Goal: Information Seeking & Learning: Learn about a topic

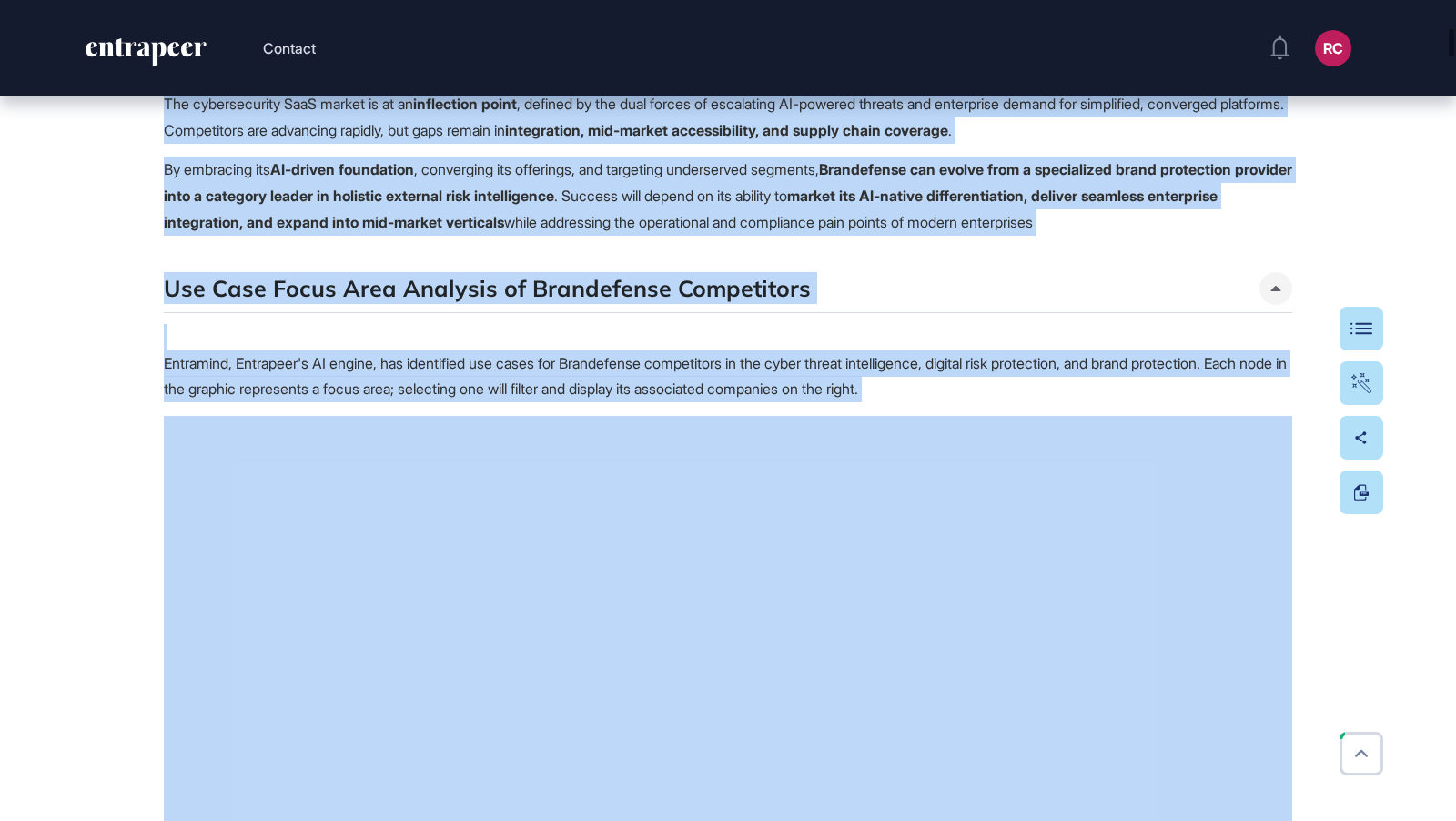
scroll to position [2762, 0]
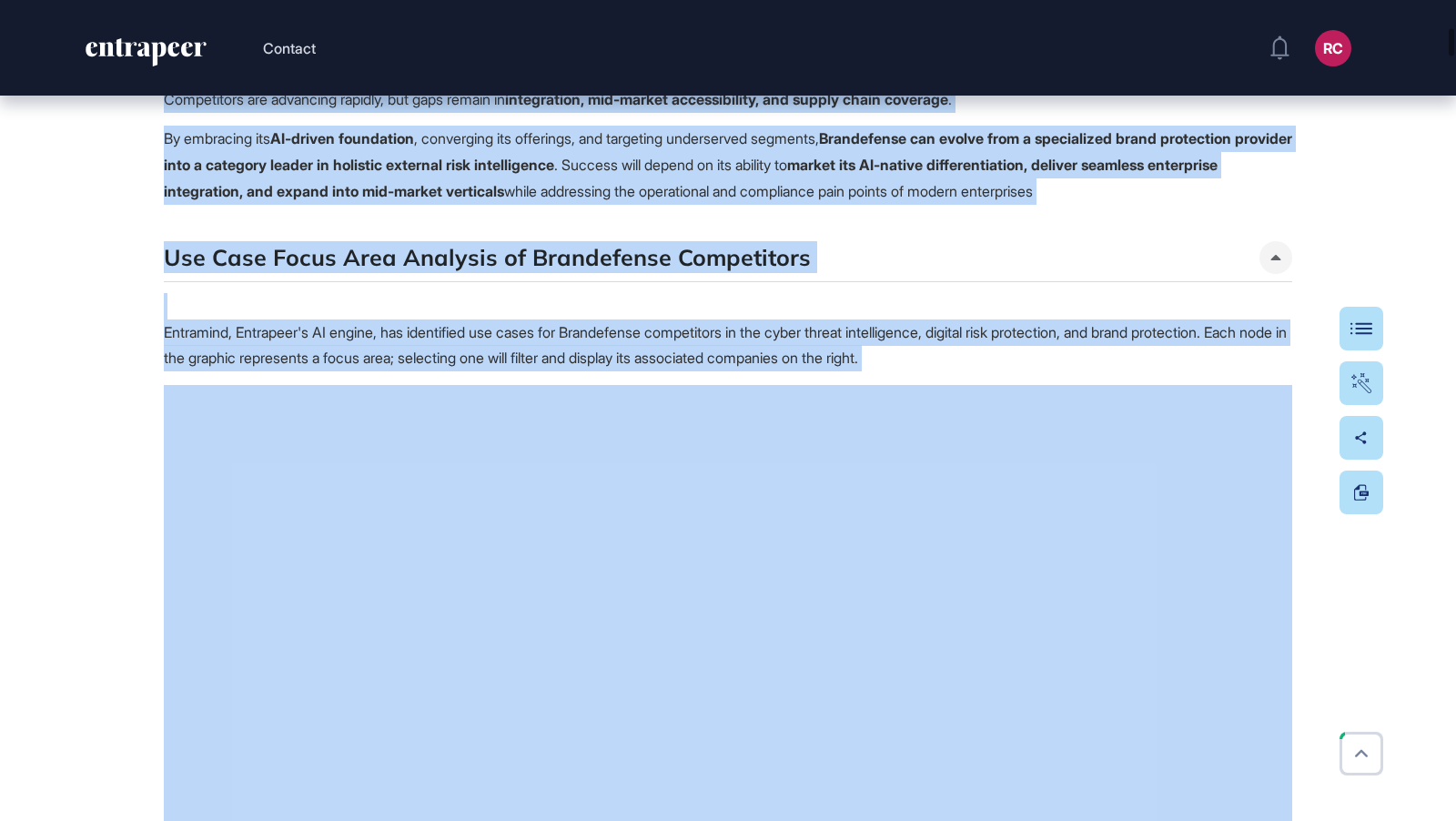
drag, startPoint x: 169, startPoint y: 358, endPoint x: 1205, endPoint y: 324, distance: 1036.6
click at [1205, 324] on div "Executive Summary The global cybersecurity SaaS market is undergoing profound t…" at bounding box center [727, 108] width 1128 height 4774
copy div "Executive Summary The global cybersecurity SaaS market is undergoing profound t…"
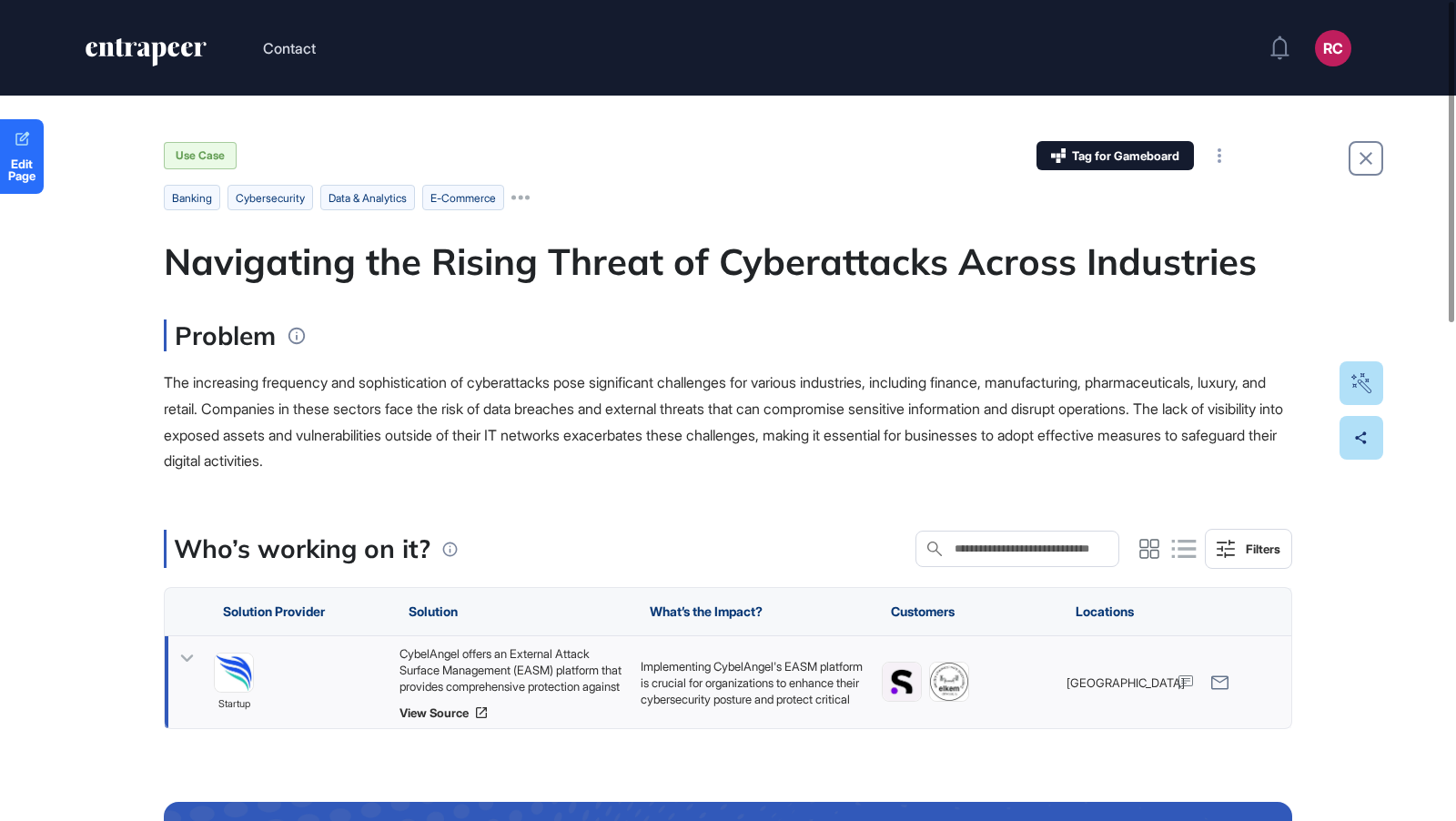
click at [682, 368] on div "Problem The increasing frequency and sophistication of cyberattacks pose signif…" at bounding box center [727, 396] width 1128 height 154
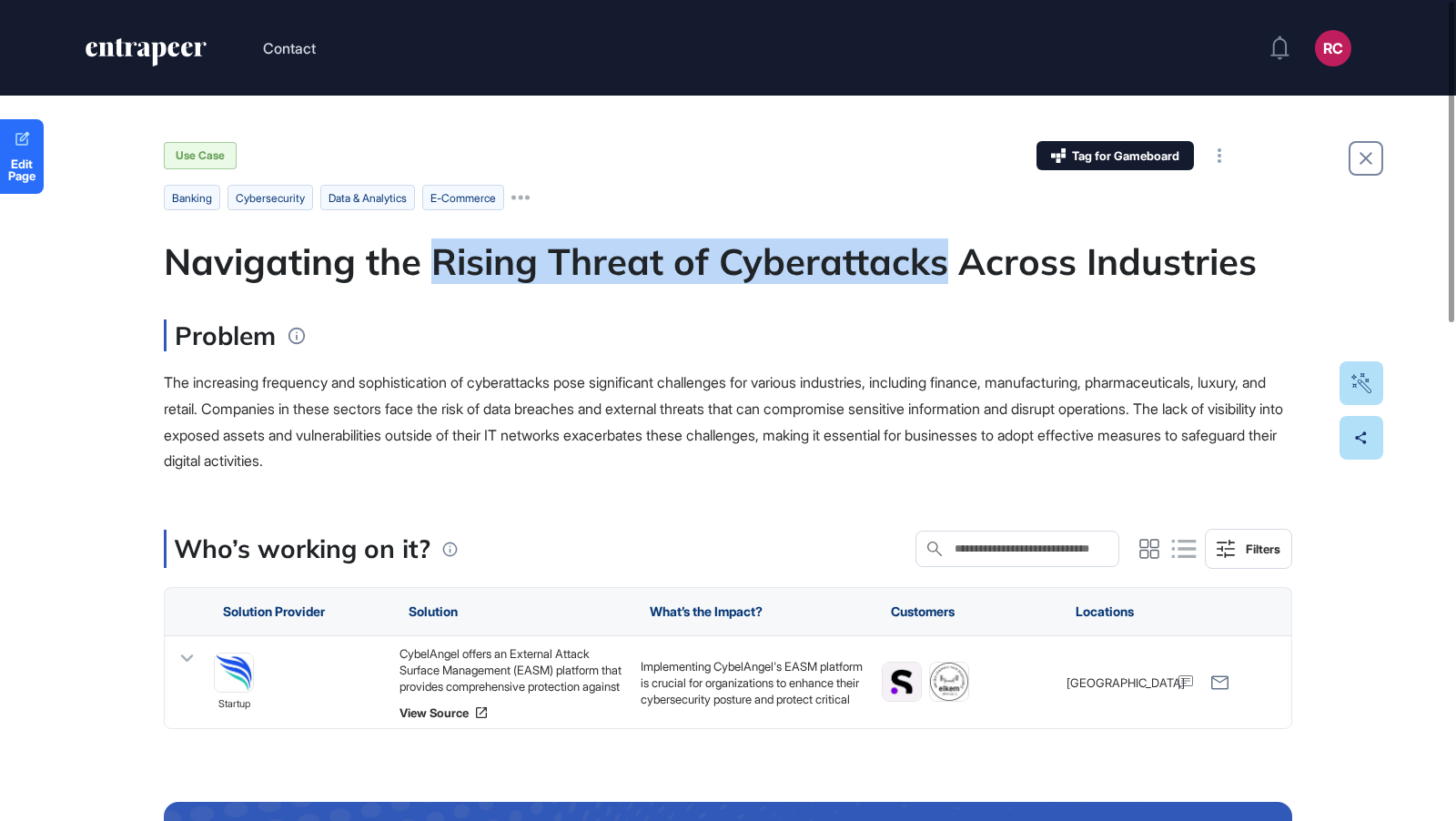
drag, startPoint x: 429, startPoint y: 251, endPoint x: 943, endPoint y: 262, distance: 514.1
click at [943, 262] on div "Navigating the Rising Threat of Cyberattacks Across Industries" at bounding box center [727, 261] width 1128 height 44
copy div "Rising Threat of Cyberattacks"
click at [491, 452] on span "The increasing frequency and sophistication of cyberattacks pose significant ch…" at bounding box center [722, 421] width 1119 height 97
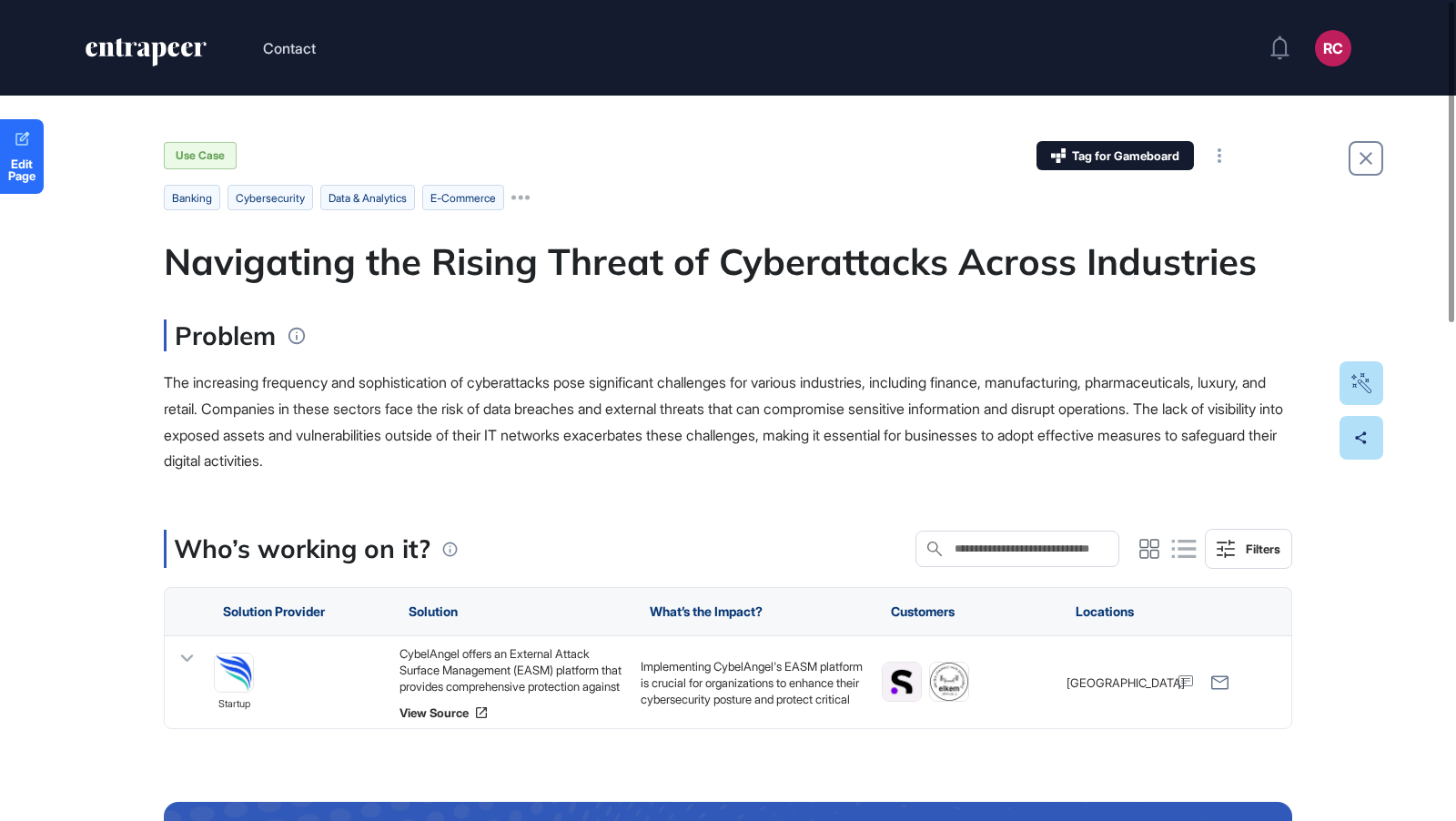
drag, startPoint x: 894, startPoint y: 676, endPoint x: 870, endPoint y: 1, distance: 675.4
drag, startPoint x: 958, startPoint y: 687, endPoint x: 906, endPoint y: 23, distance: 666.0
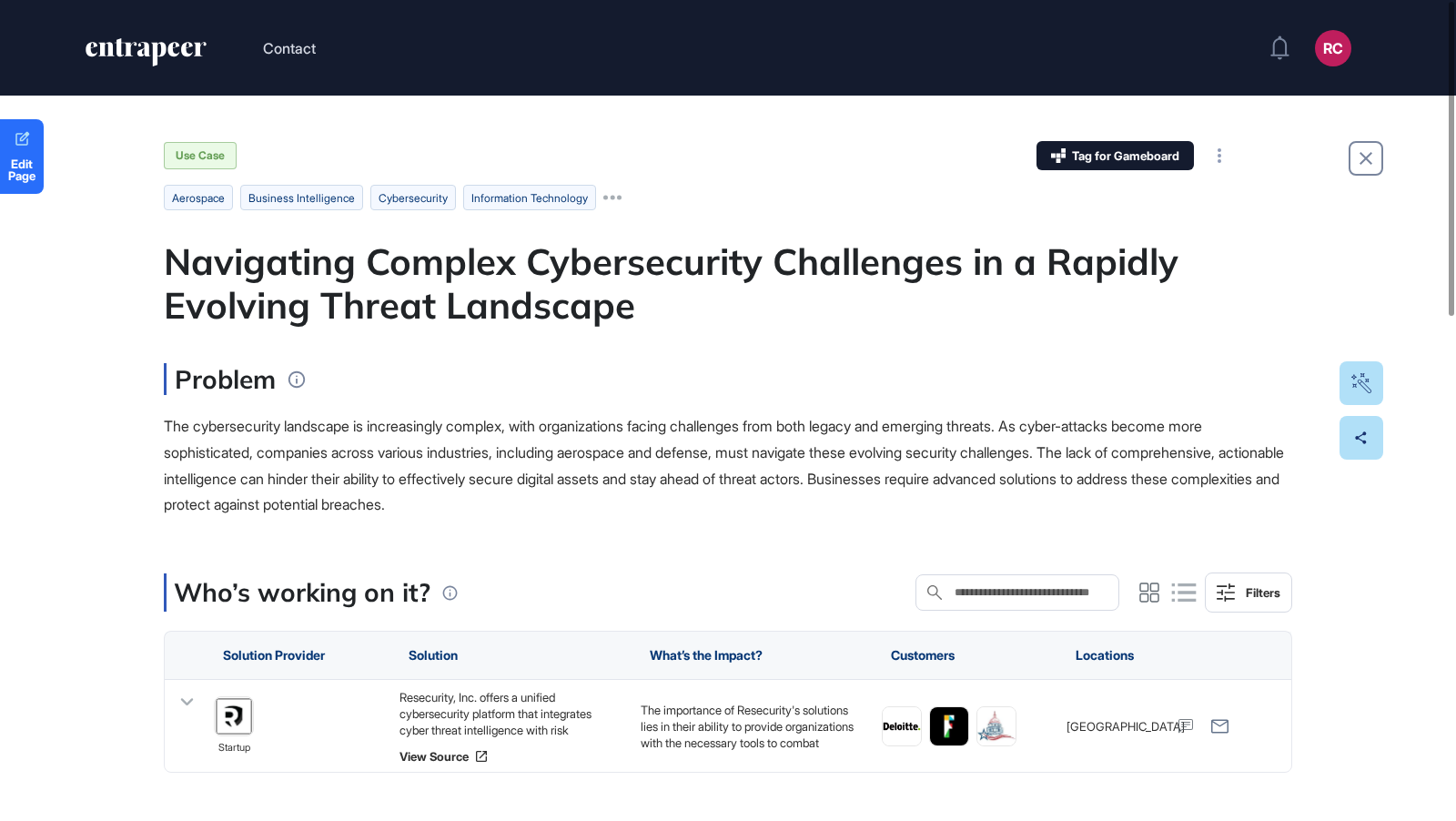
drag, startPoint x: 224, startPoint y: 713, endPoint x: 648, endPoint y: 40, distance: 795.4
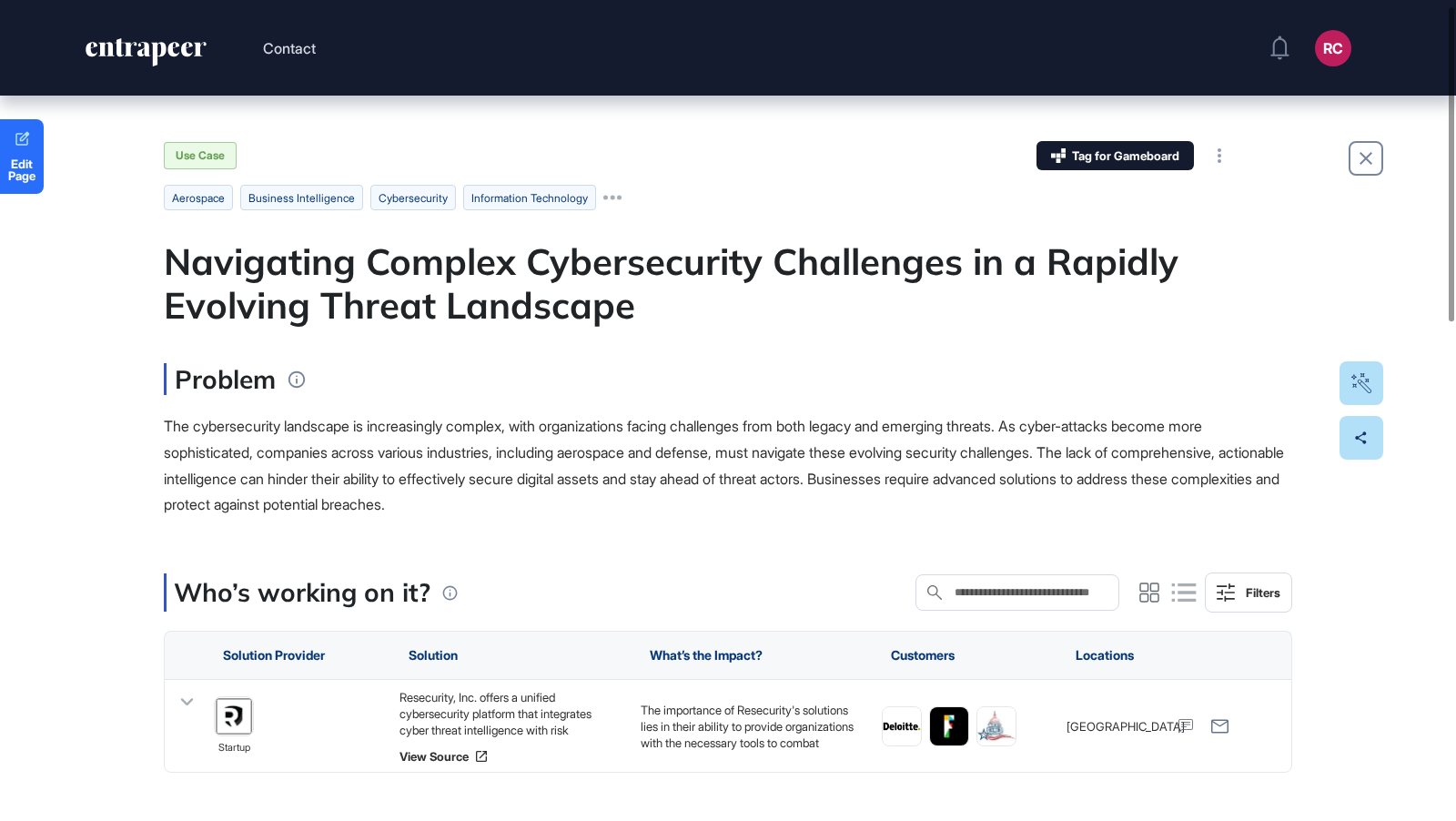
scroll to position [23, 0]
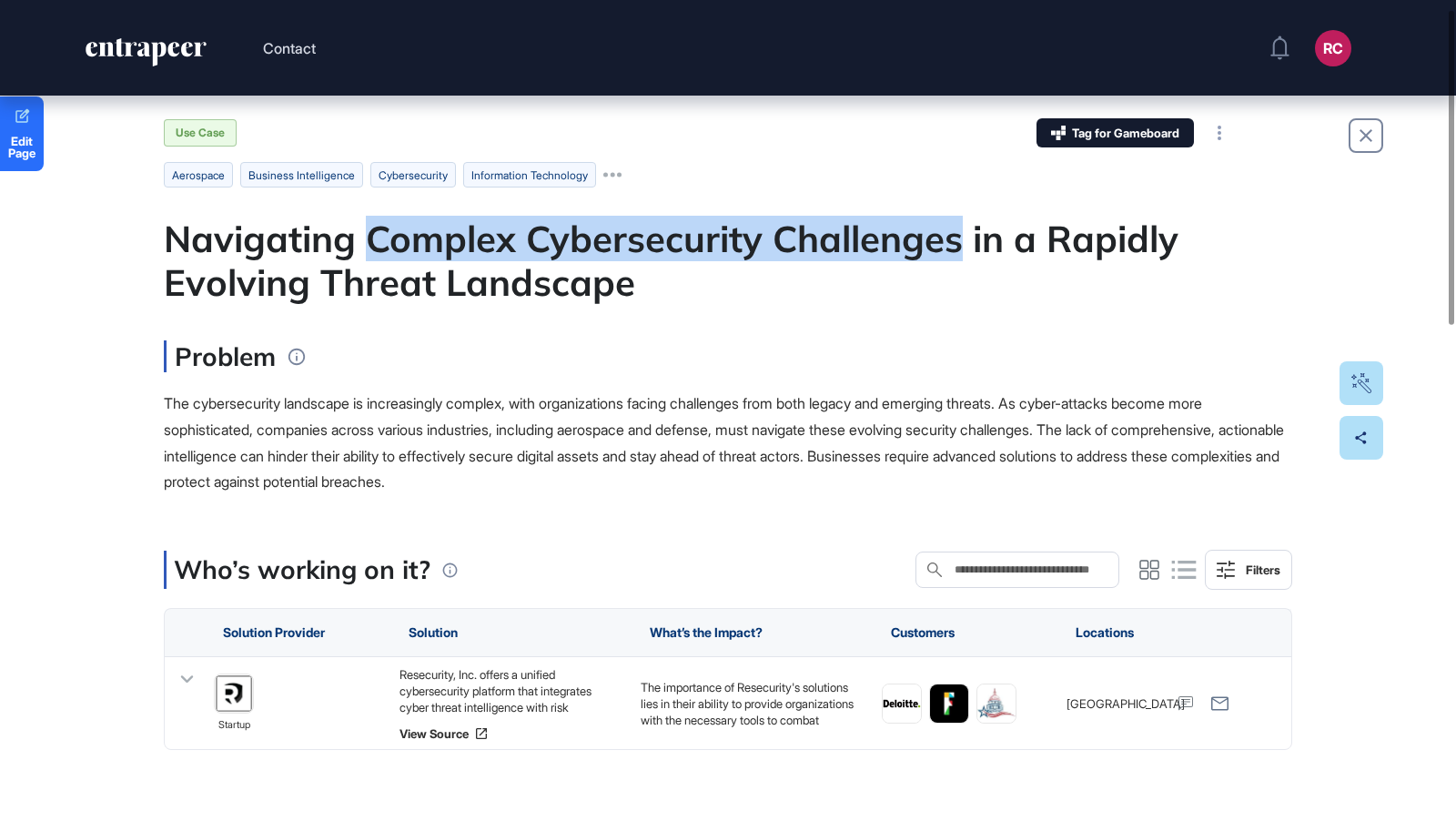
drag, startPoint x: 369, startPoint y: 233, endPoint x: 957, endPoint y: 239, distance: 588.0
click at [957, 239] on div "Navigating Complex Cybersecurity Challenges in a Rapidly Evolving Threat Landsc…" at bounding box center [727, 260] width 1128 height 87
copy div "Complex Cybersecurity Challenges"
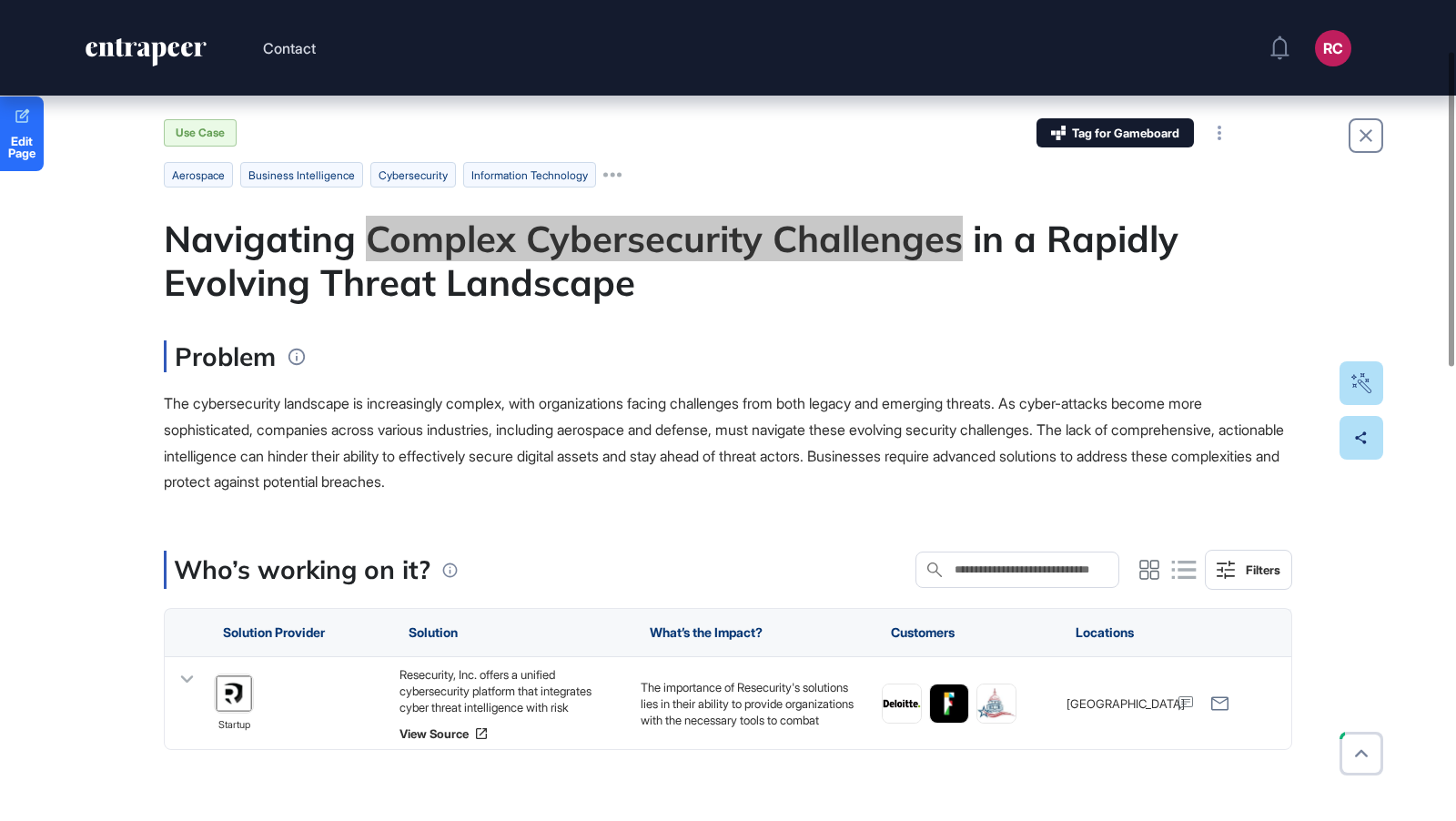
scroll to position [132, 0]
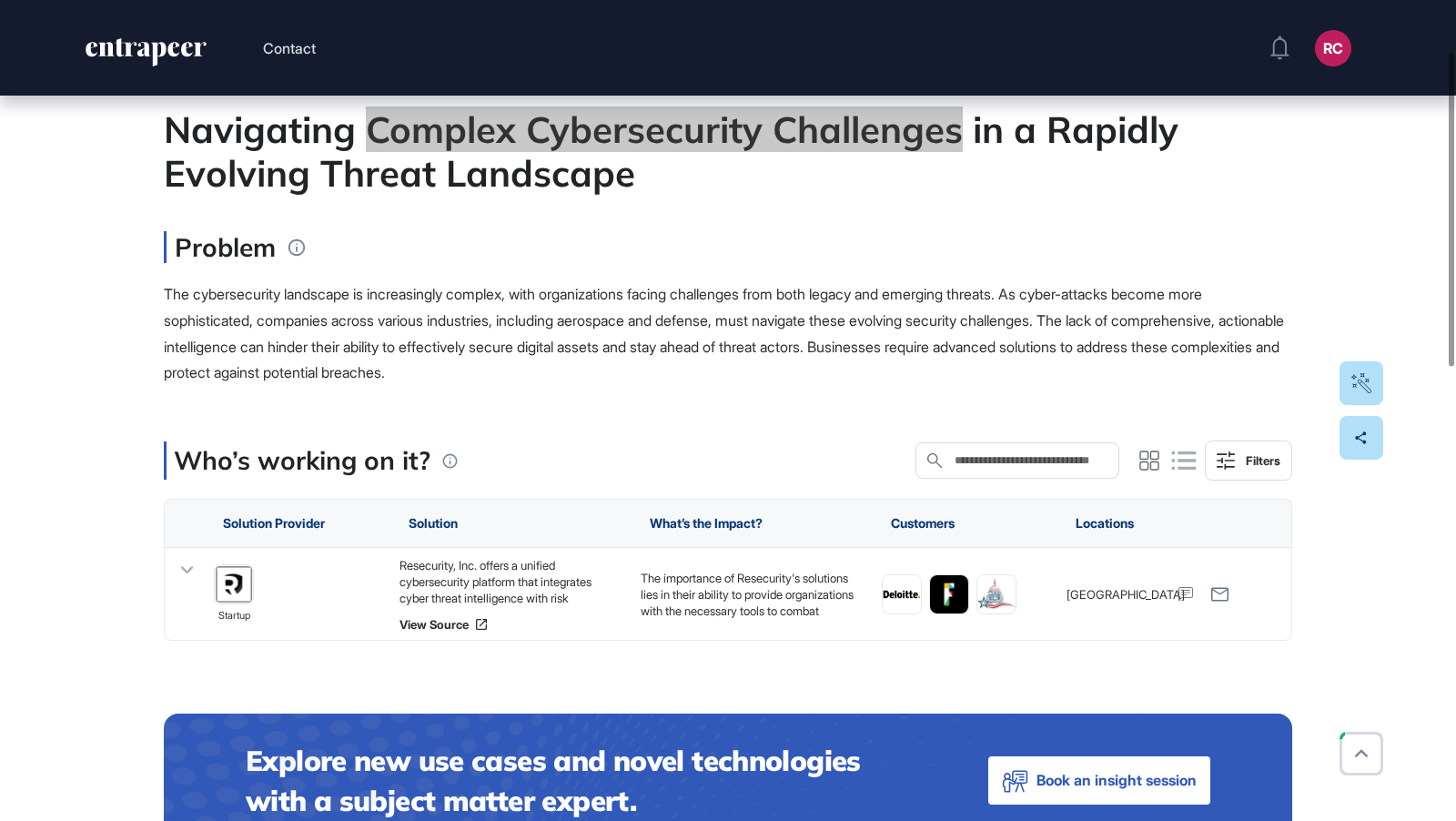
drag, startPoint x: 950, startPoint y: 594, endPoint x: 526, endPoint y: 0, distance: 729.8
drag, startPoint x: 996, startPoint y: 601, endPoint x: 813, endPoint y: 2, distance: 626.3
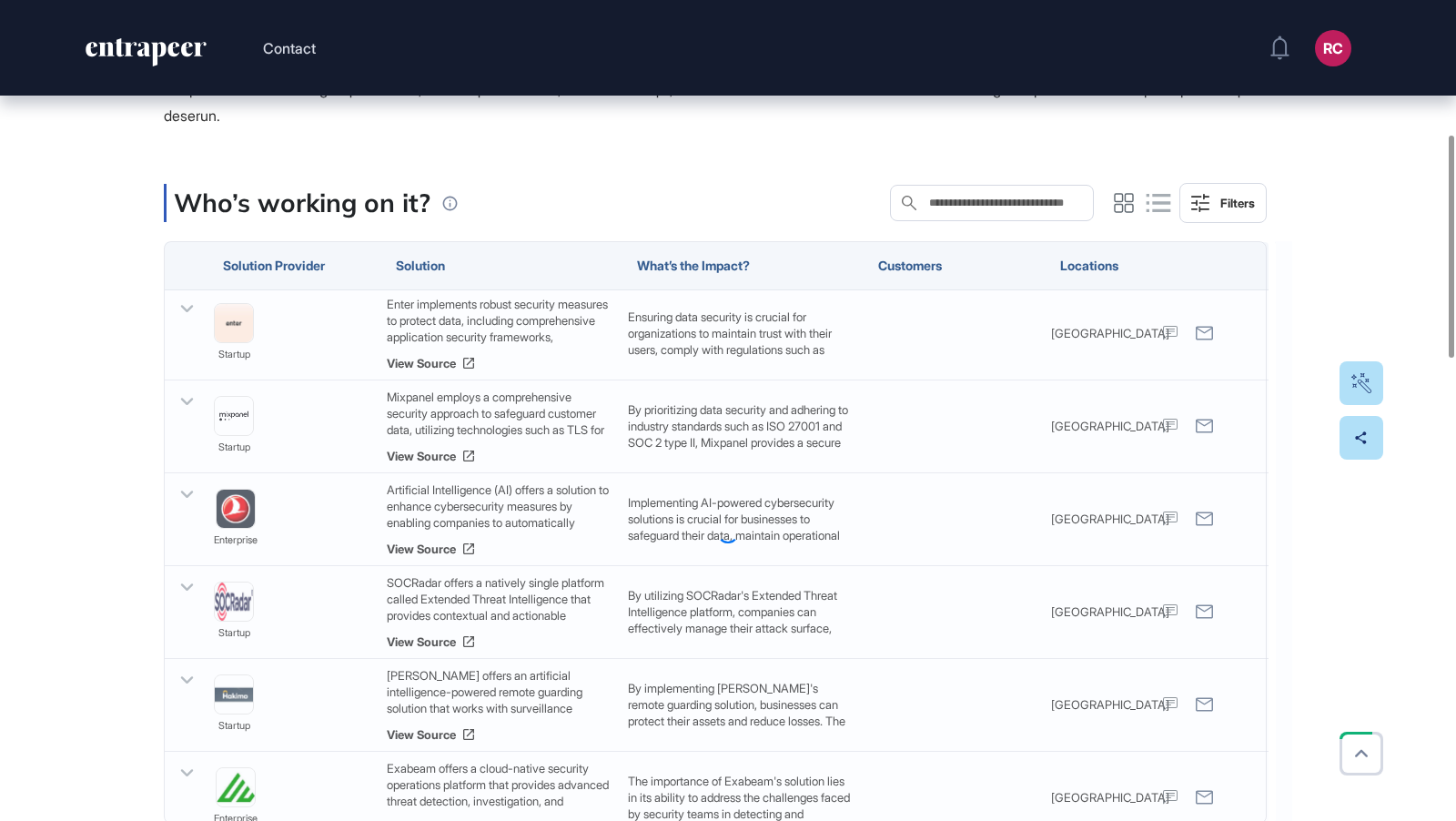
scroll to position [1550, 0]
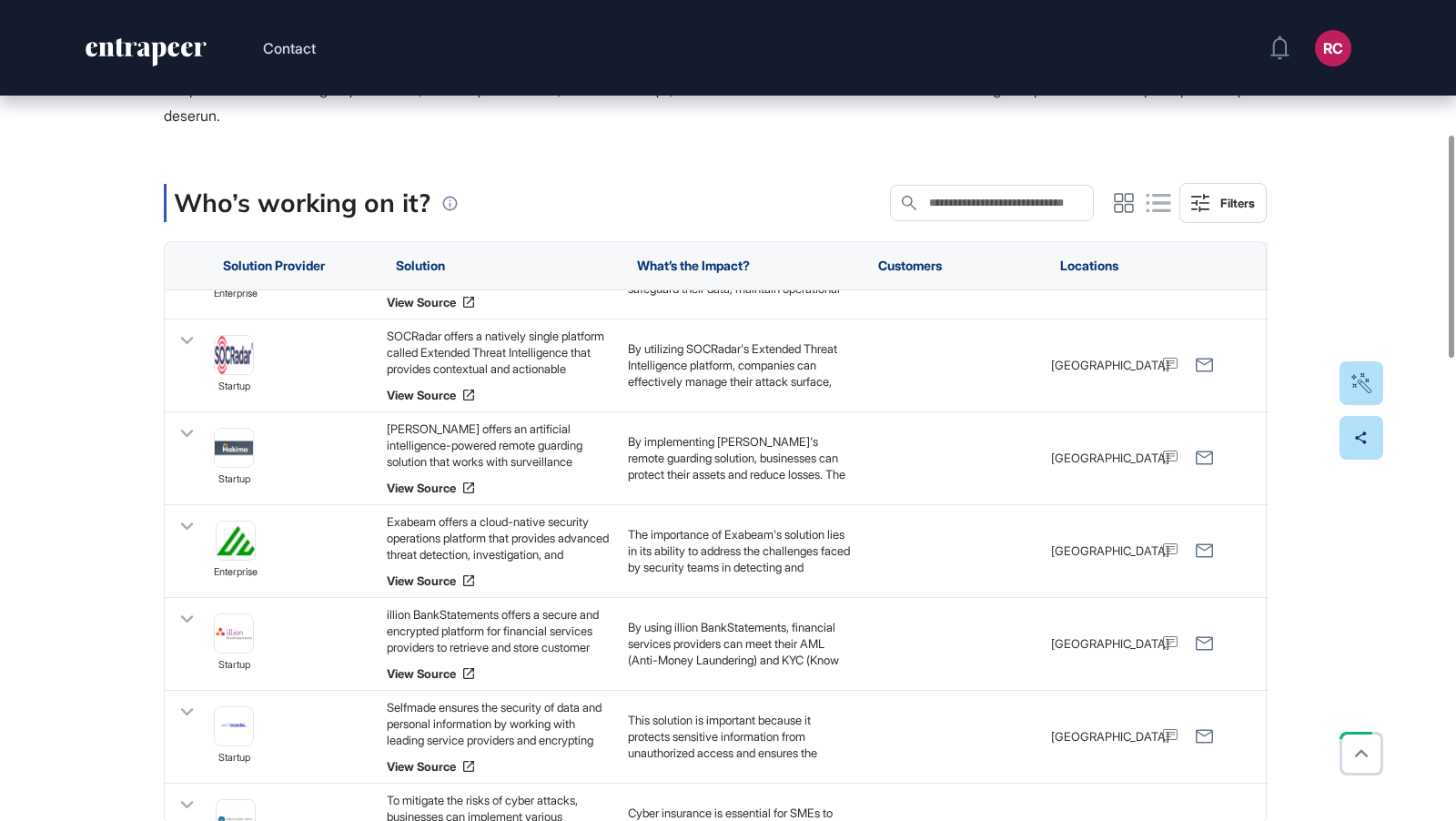
drag, startPoint x: 234, startPoint y: 357, endPoint x: 996, endPoint y: 7, distance: 838.5
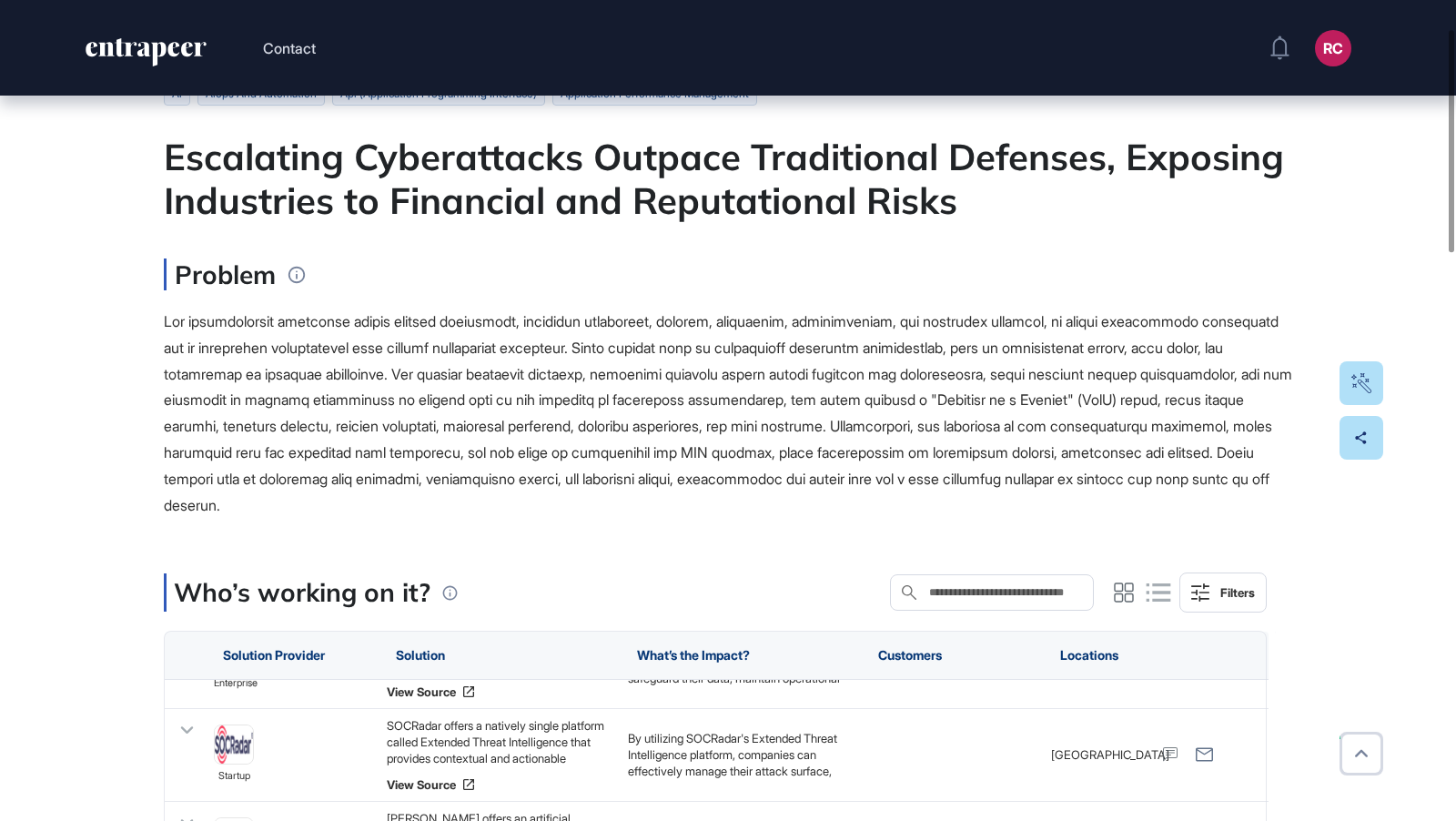
scroll to position [0, 0]
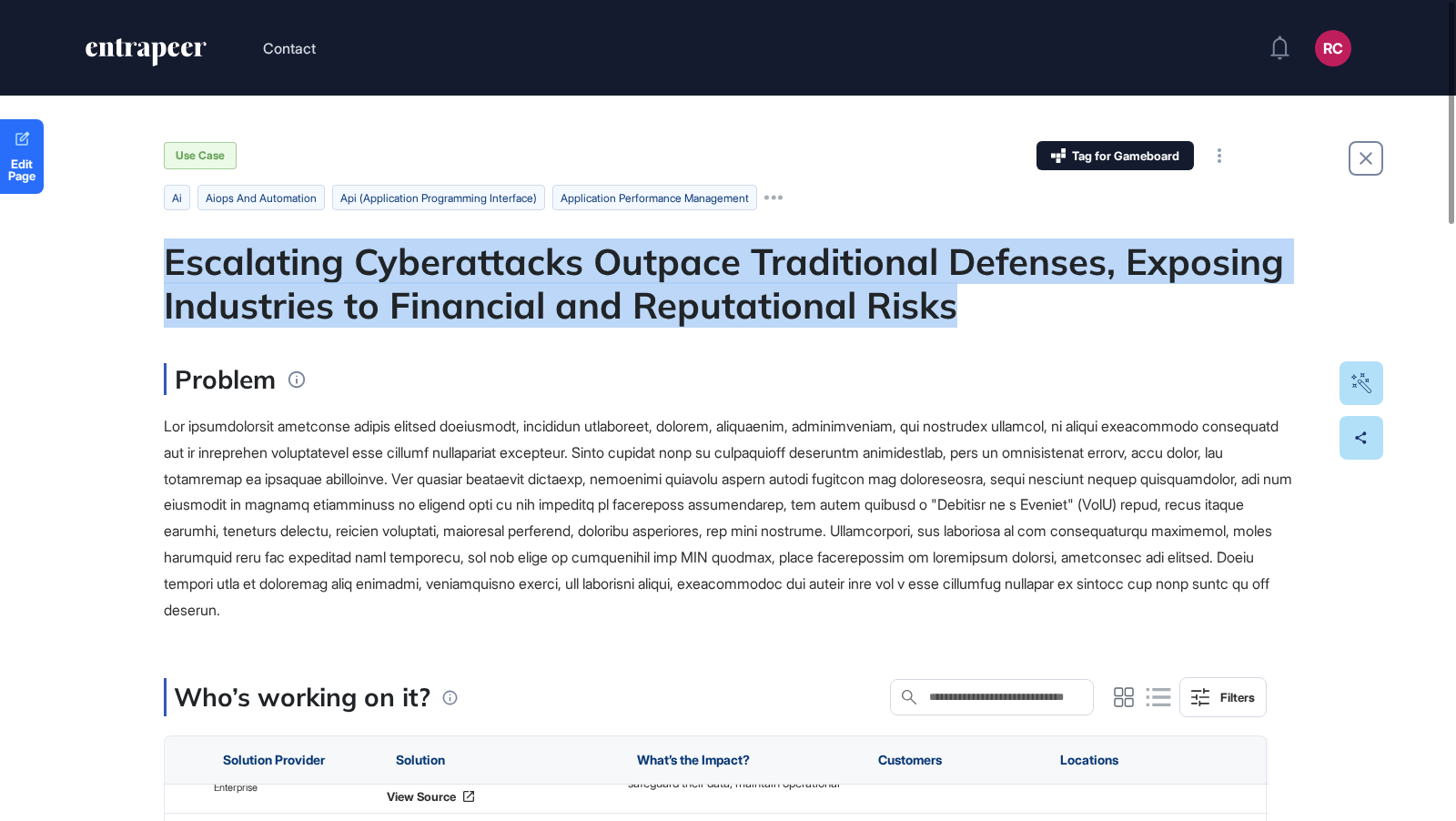
drag, startPoint x: 974, startPoint y: 301, endPoint x: 150, endPoint y: 252, distance: 825.5
copy div "Escalating Cyberattacks Outpace Traditional Defenses, Exposing Industries to Fi…"
